Goal: Transaction & Acquisition: Purchase product/service

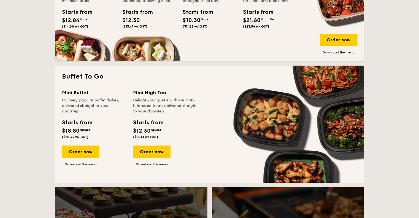
scroll to position [441, 0]
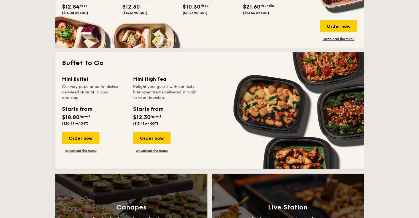
click at [81, 130] on div "Mini Buffet Our very popular buffet dishes, delivered straight to your doorstep…" at bounding box center [97, 114] width 71 height 78
click at [80, 136] on div "Order now" at bounding box center [80, 138] width 37 height 12
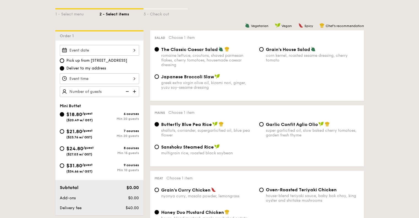
scroll to position [165, 0]
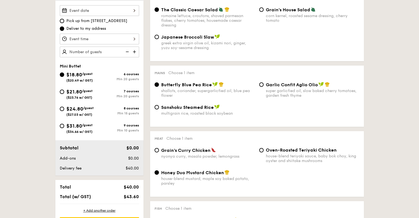
click at [66, 112] on div "$24.80 /guest ($27.03 w/ GST)" at bounding box center [80, 111] width 40 height 12
click at [64, 111] on input "$24.80 /guest ($27.03 w/ GST) 8 courses Min 15 guests" at bounding box center [62, 109] width 4 height 4
radio input "true"
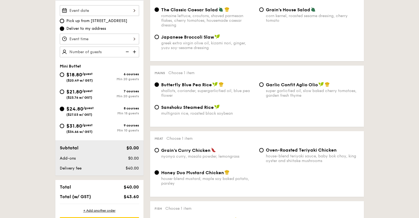
radio input "false"
radio input "true"
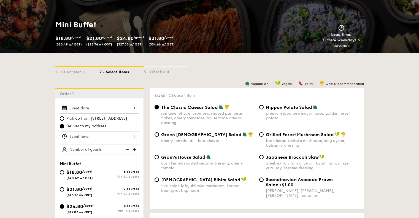
scroll to position [55, 0]
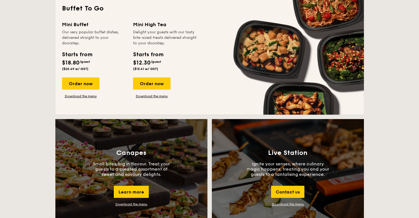
scroll to position [494, 0]
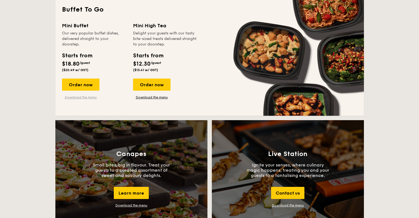
click at [79, 96] on link "Download the menu" at bounding box center [80, 97] width 37 height 4
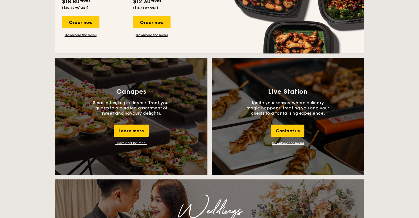
scroll to position [605, 0]
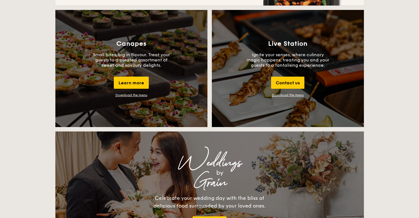
click at [131, 95] on div "Download the menu" at bounding box center [131, 95] width 32 height 4
